Goal: Task Accomplishment & Management: Manage account settings

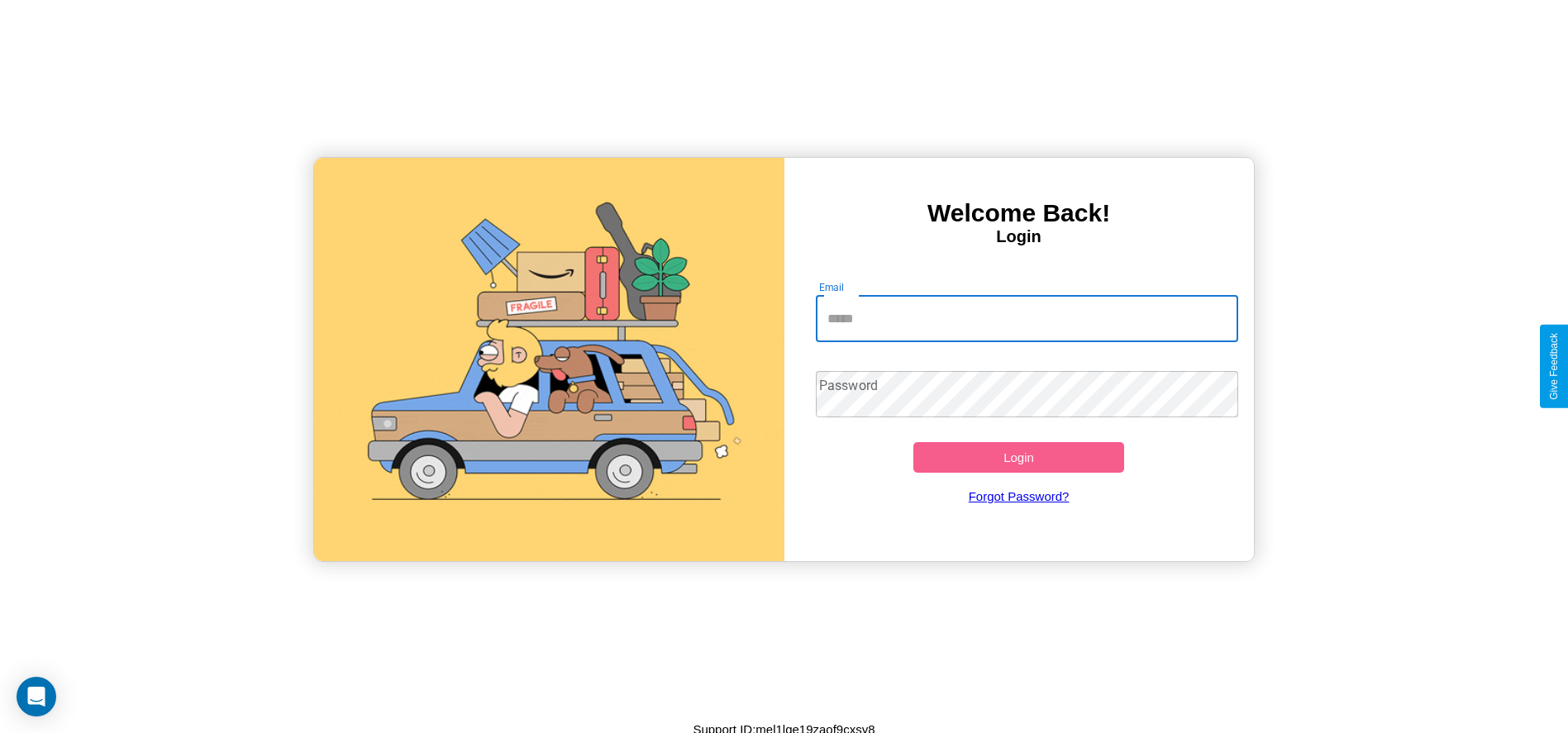
click at [1027, 318] on input "Email" at bounding box center [1027, 318] width 422 height 46
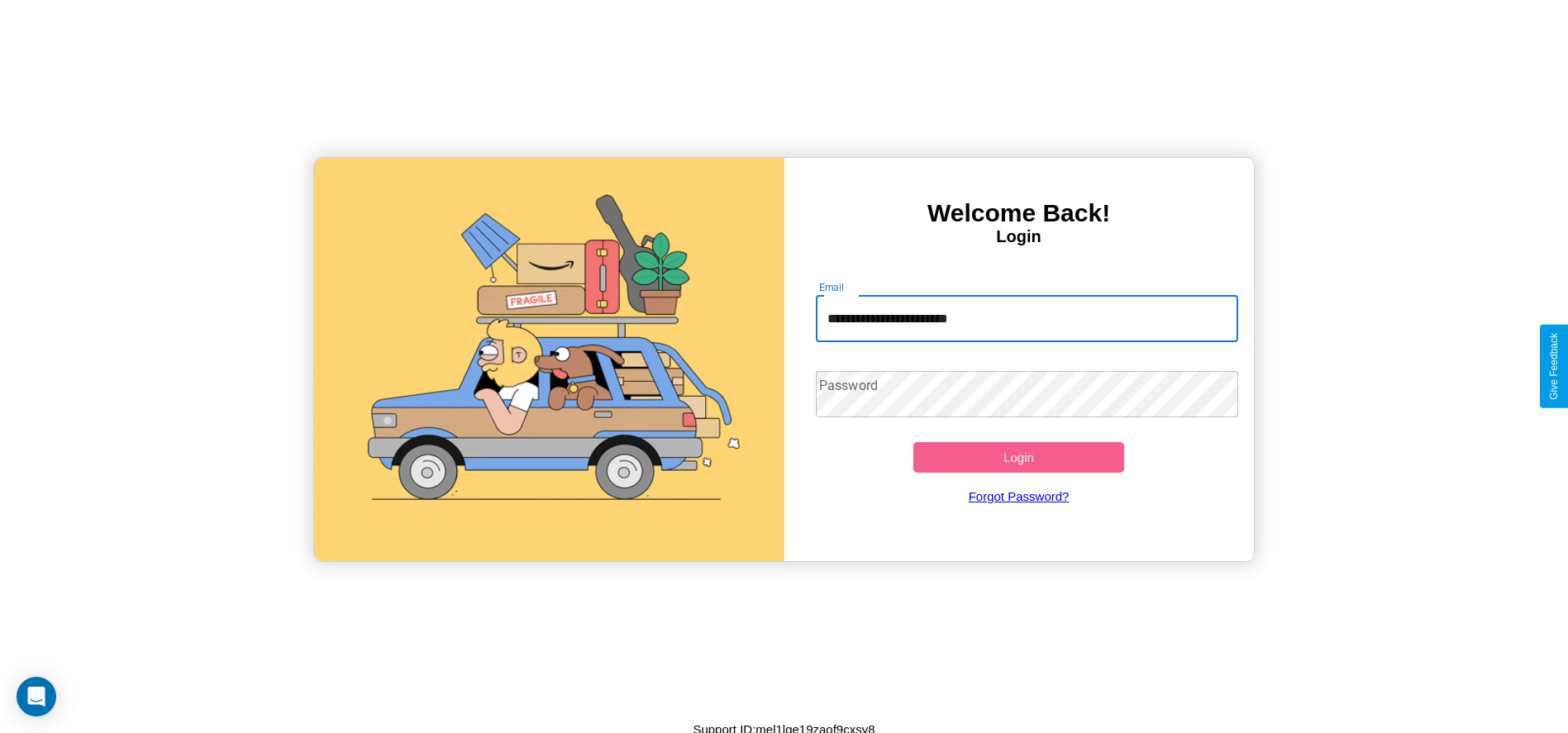
type input "**********"
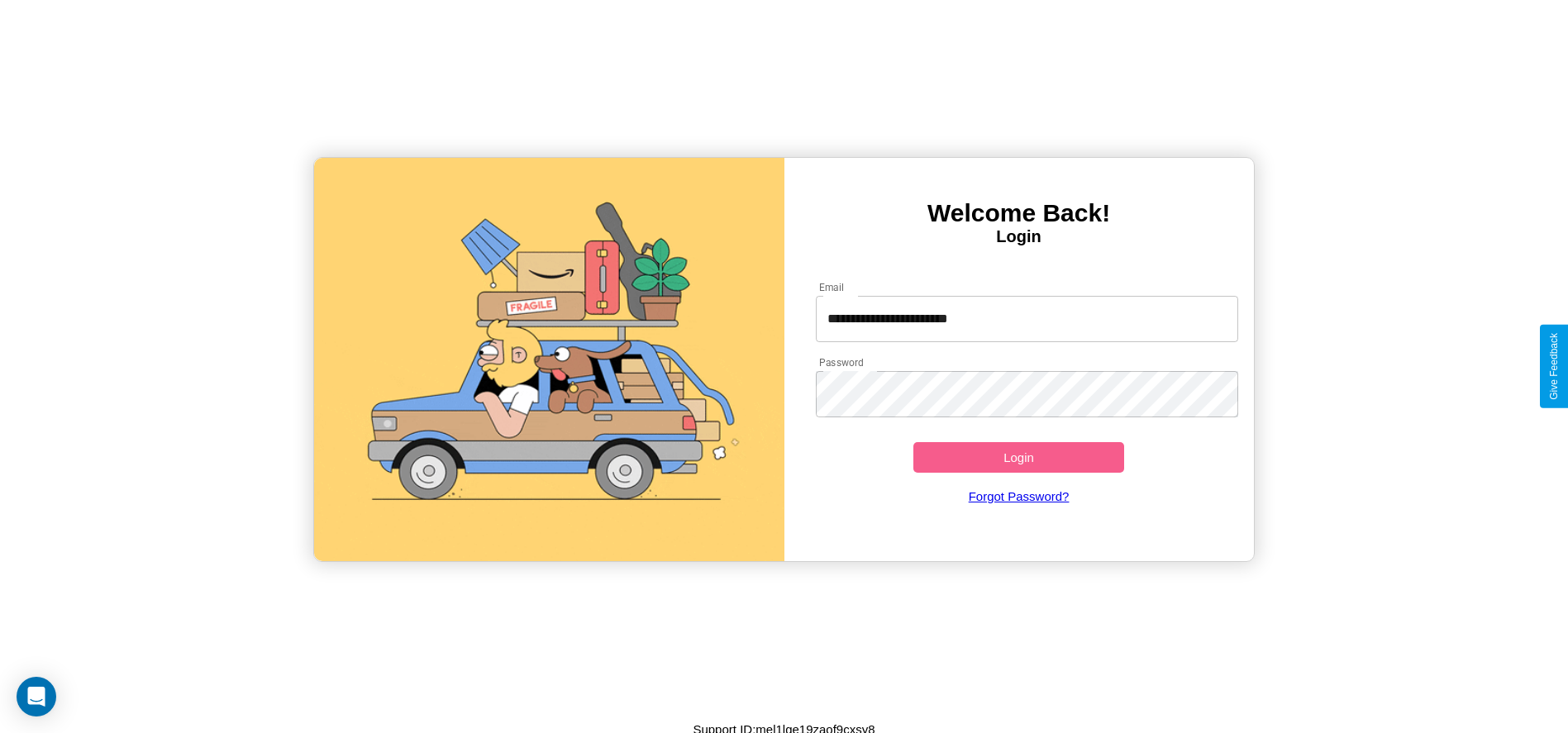
click at [1018, 457] on button "Login" at bounding box center [1019, 457] width 211 height 30
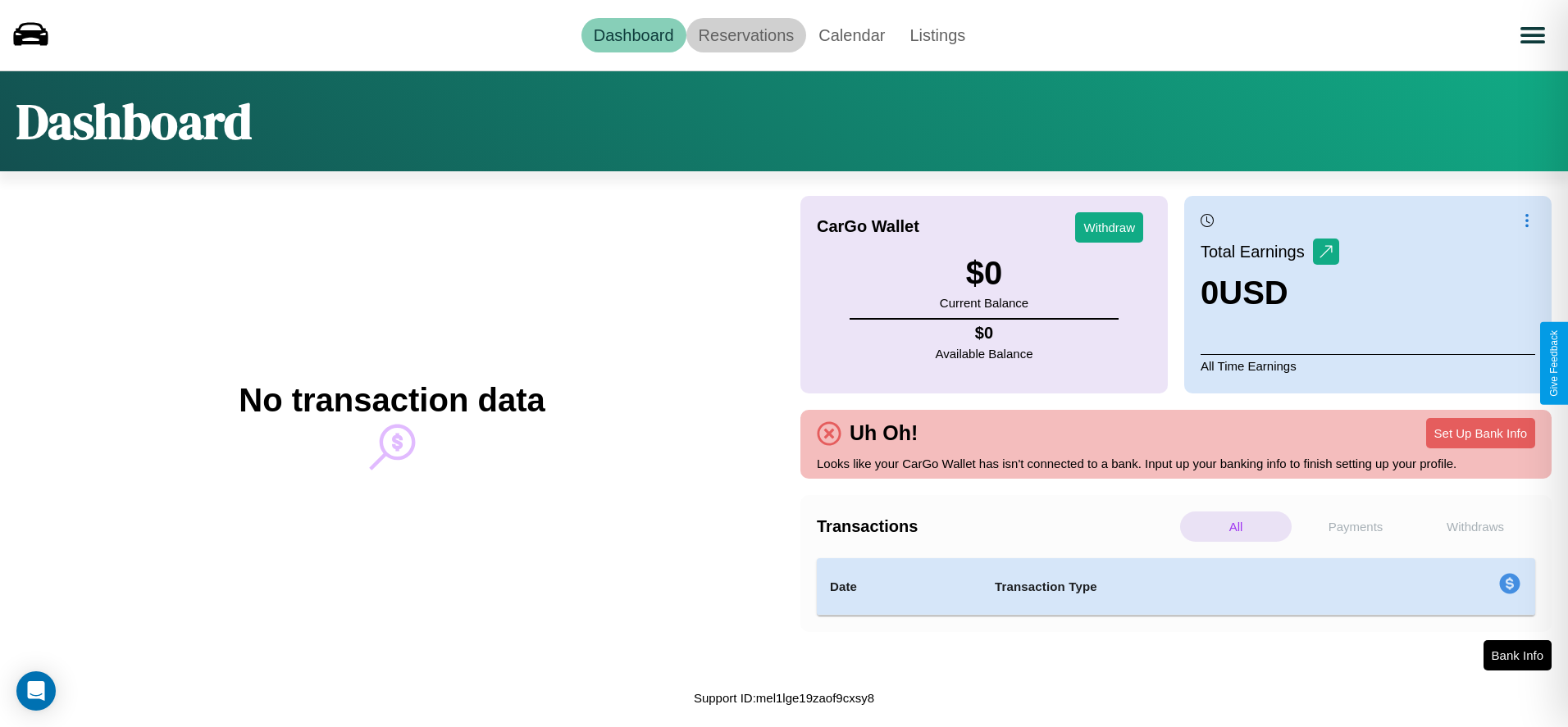
click at [746, 34] on link "Reservations" at bounding box center [747, 35] width 121 height 34
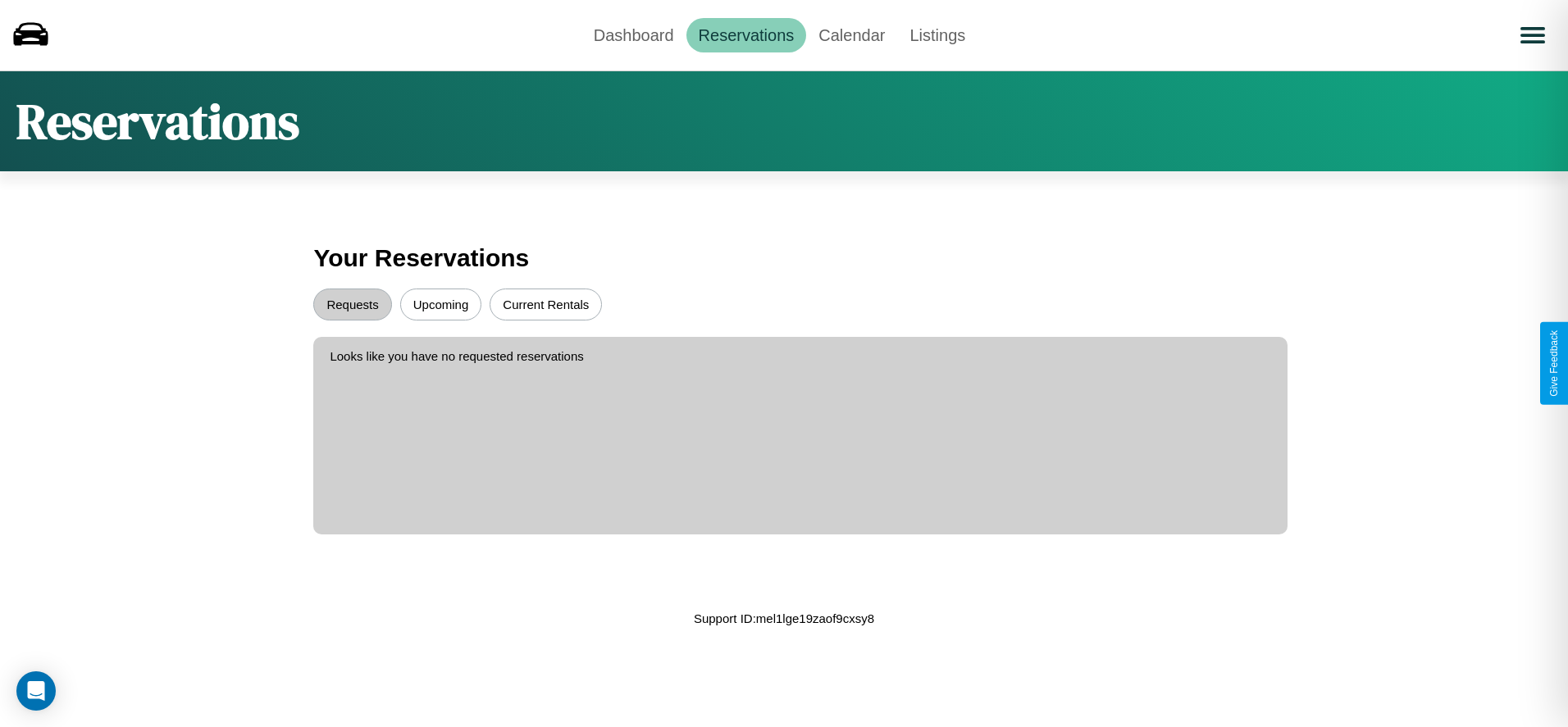
click at [545, 304] on button "Current Rentals" at bounding box center [545, 304] width 112 height 32
click at [353, 304] on button "Requests" at bounding box center [352, 304] width 78 height 32
click at [633, 34] on link "Dashboard" at bounding box center [634, 35] width 105 height 34
